Goal: Task Accomplishment & Management: Complete application form

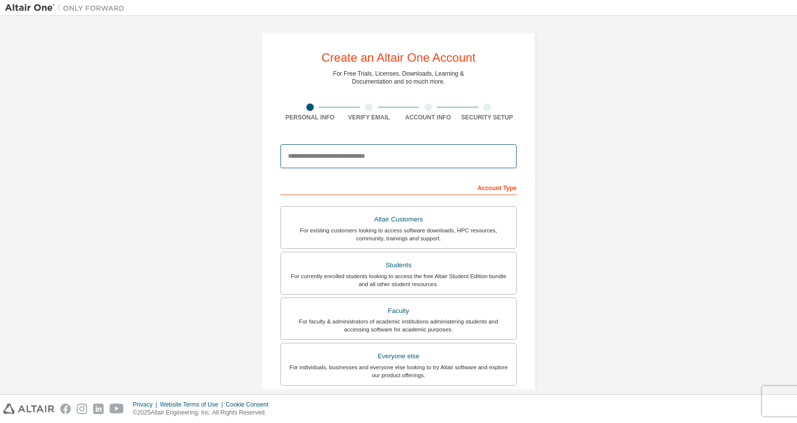
click at [366, 161] on input "email" at bounding box center [398, 156] width 236 height 24
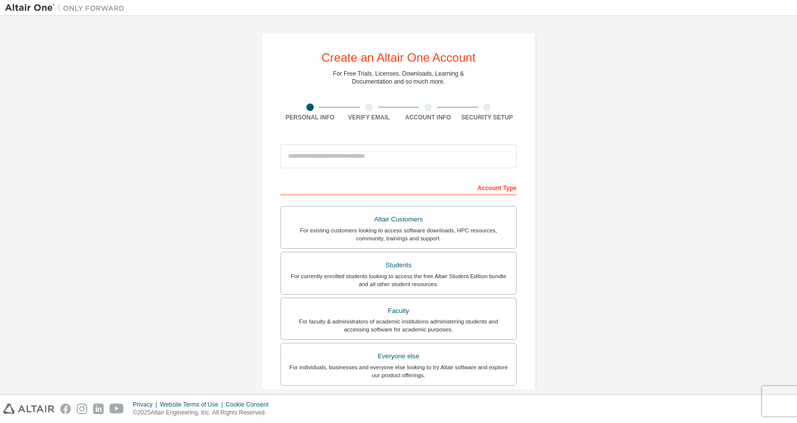
click at [200, 170] on div "Create an Altair One Account For Free Trials, Licenses, Downloads, Learning & D…" at bounding box center [398, 285] width 787 height 528
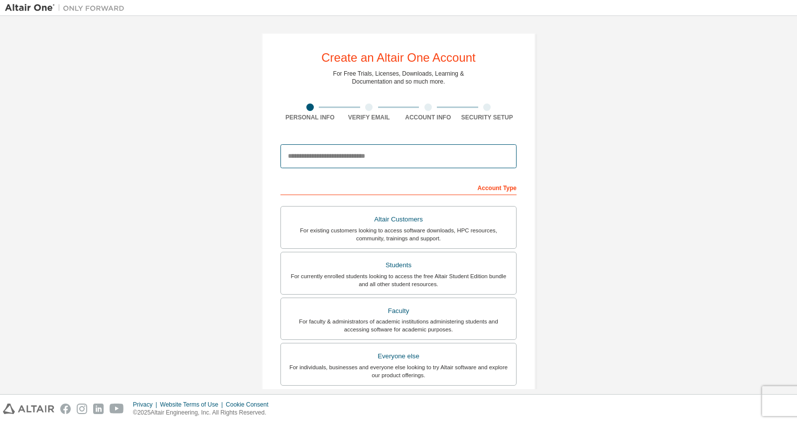
click at [336, 153] on input "email" at bounding box center [398, 156] width 236 height 24
click at [420, 157] on input "email" at bounding box center [398, 156] width 236 height 24
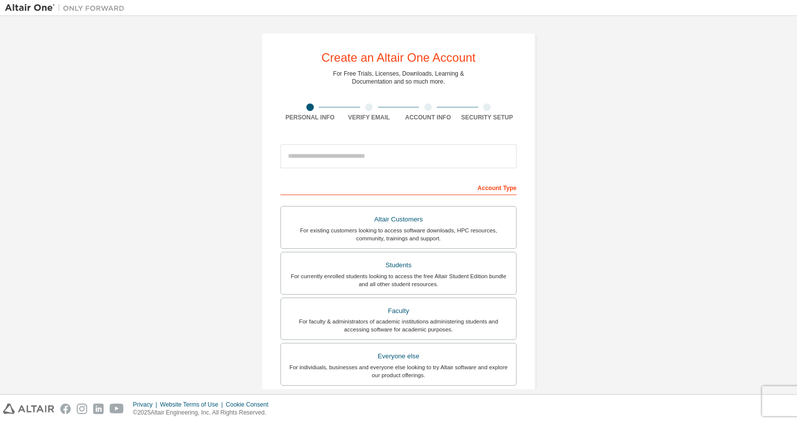
click at [532, 273] on div "Create an Altair One Account For Free Trials, Licenses, Downloads, Learning & D…" at bounding box center [399, 285] width 274 height 504
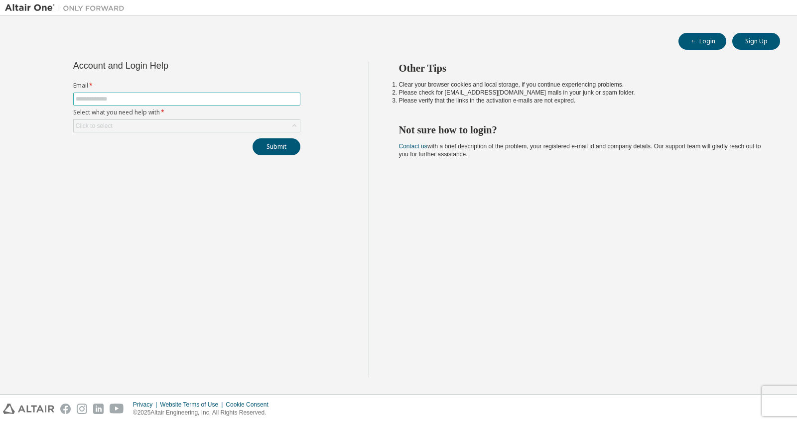
click at [92, 95] on input "text" at bounding box center [187, 99] width 222 height 8
click at [142, 224] on div "Account and Login Help Email * Select what you need help with * Click to select…" at bounding box center [187, 220] width 364 height 316
click at [713, 45] on button "Login" at bounding box center [703, 41] width 48 height 17
